Goal: Find specific page/section: Find specific page/section

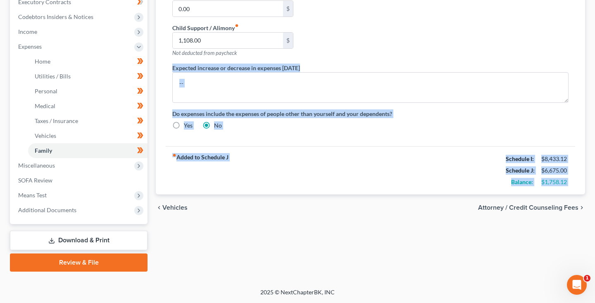
click at [321, 159] on div "fiber_manual_record Added to Schedule J Schedule I: $8,433.12 Schedule J: $6,67…" at bounding box center [370, 170] width 409 height 48
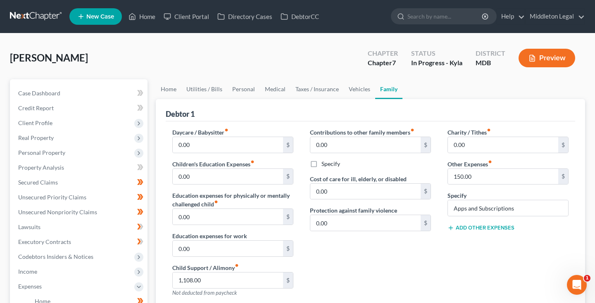
click at [27, 15] on link at bounding box center [36, 16] width 53 height 15
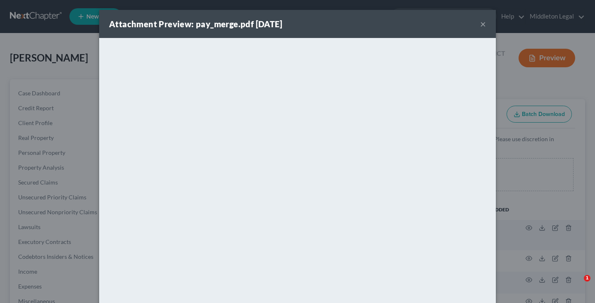
select select "14"
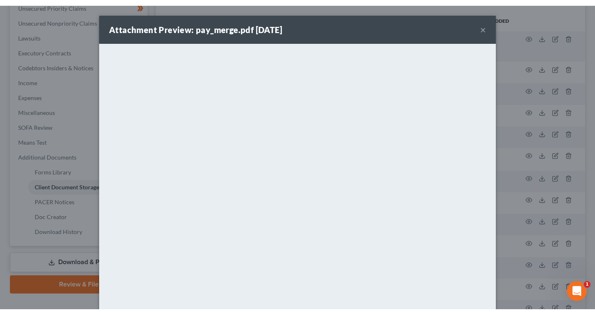
scroll to position [43, 0]
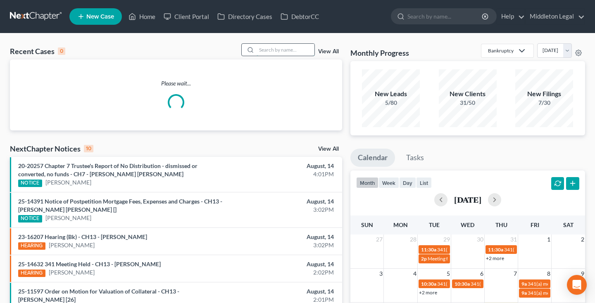
click at [295, 47] on input "search" at bounding box center [286, 50] width 58 height 12
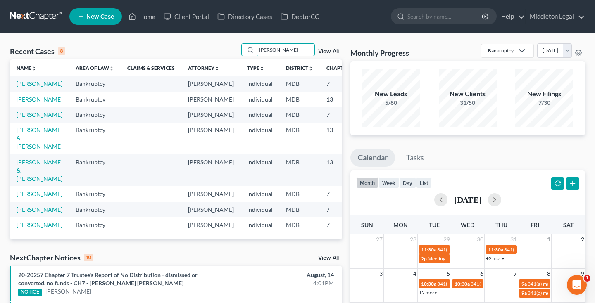
type input "[PERSON_NAME]"
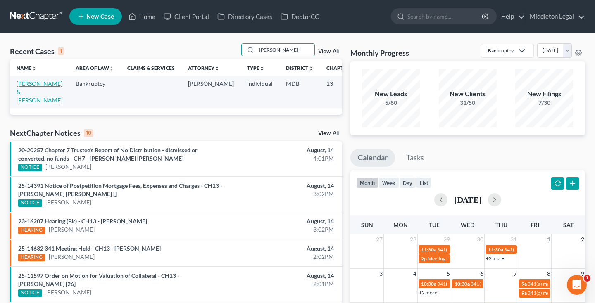
click at [31, 95] on link "[PERSON_NAME] & [PERSON_NAME]" at bounding box center [40, 92] width 46 height 24
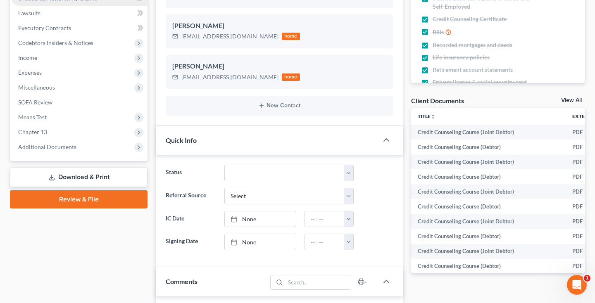
scroll to position [218, 0]
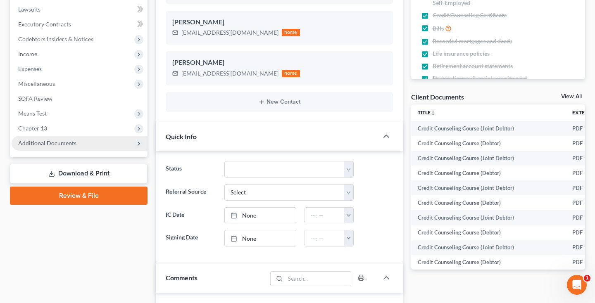
click at [41, 142] on span "Additional Documents" at bounding box center [47, 143] width 58 height 7
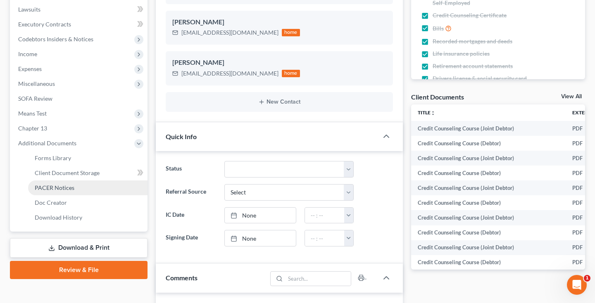
click at [59, 190] on span "PACER Notices" at bounding box center [55, 187] width 40 height 7
